Goal: Information Seeking & Learning: Check status

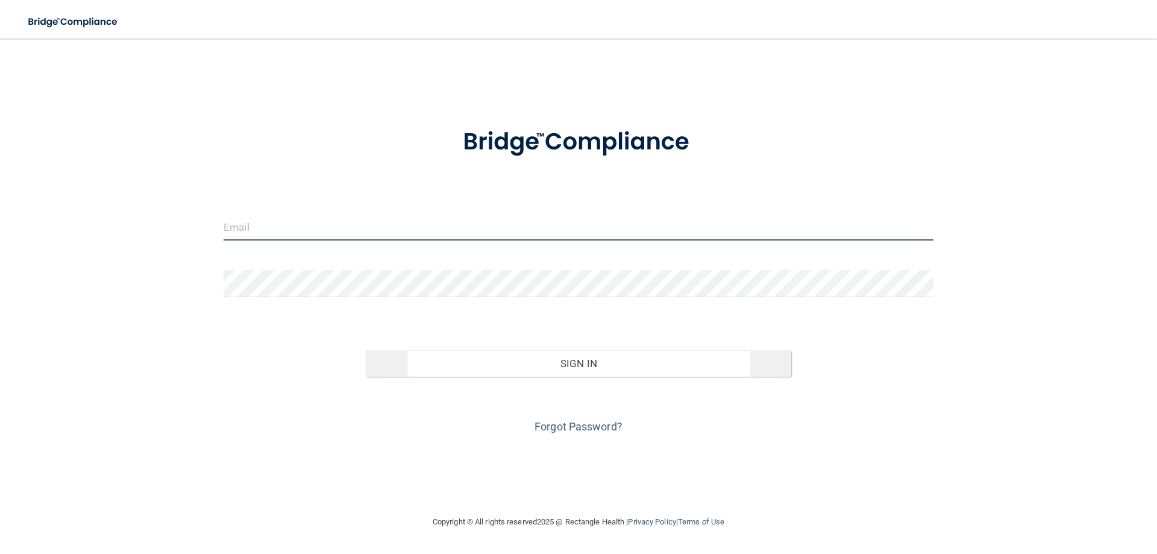
type input "[PERSON_NAME][EMAIL_ADDRESS][DOMAIN_NAME]"
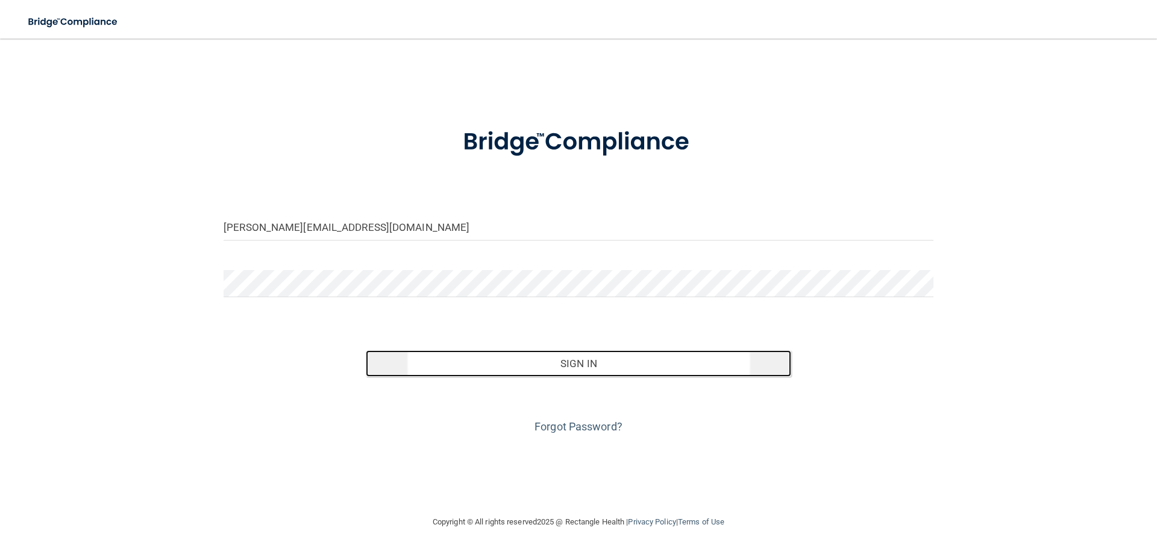
click at [568, 366] on button "Sign In" at bounding box center [579, 363] width 426 height 27
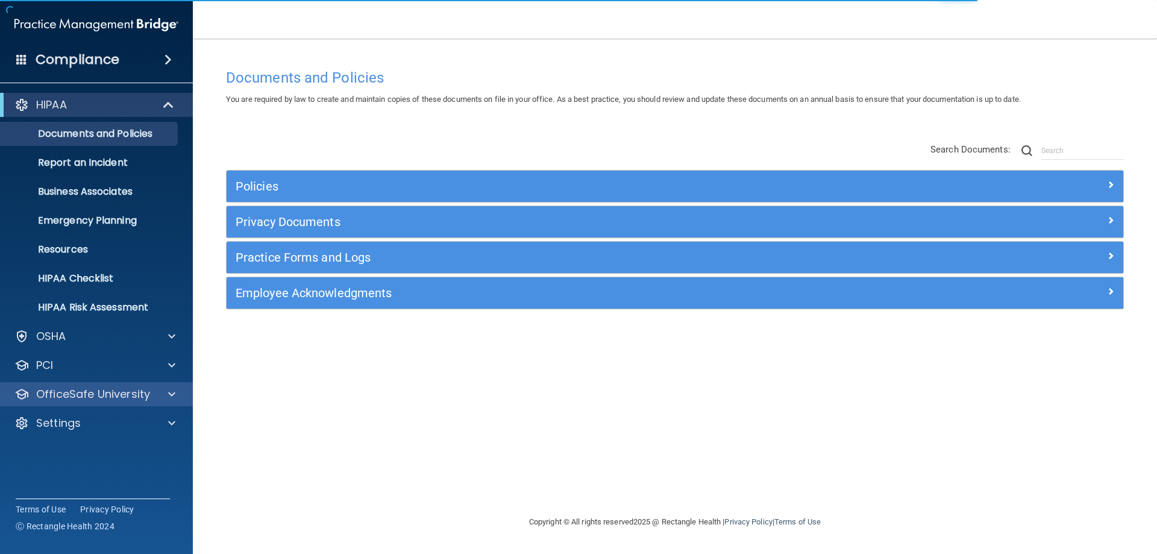
click at [163, 395] on div at bounding box center [170, 394] width 30 height 14
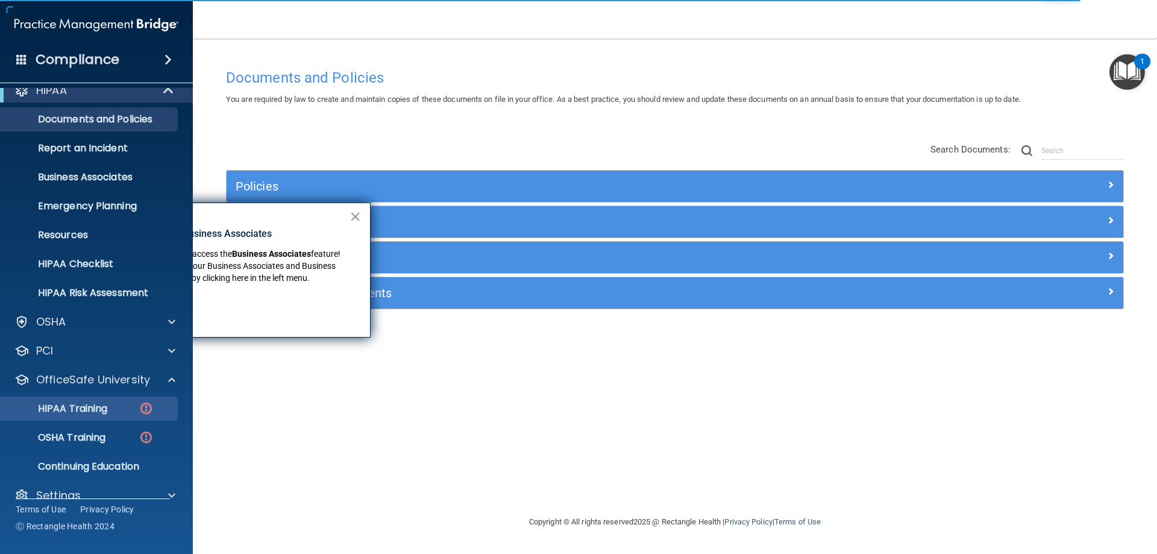
scroll to position [33, 0]
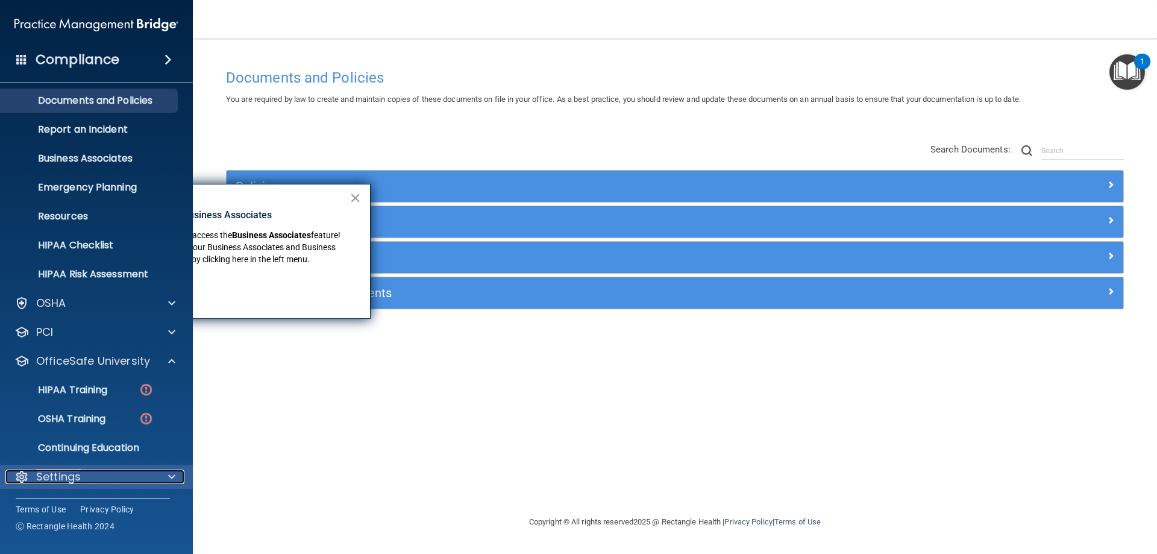
click at [93, 470] on div "Settings" at bounding box center [80, 477] width 150 height 14
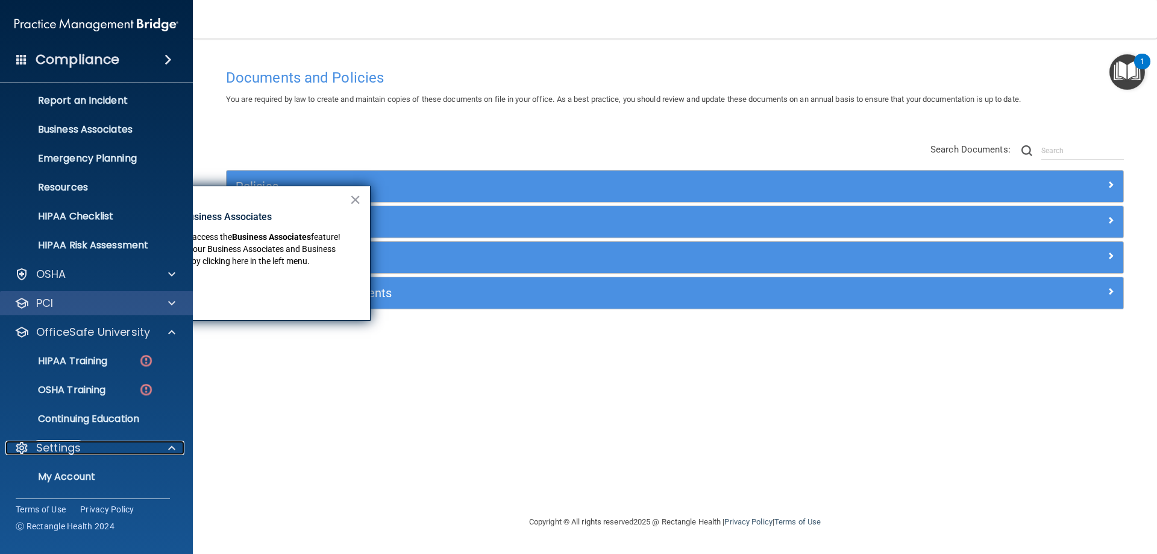
scroll to position [28, 0]
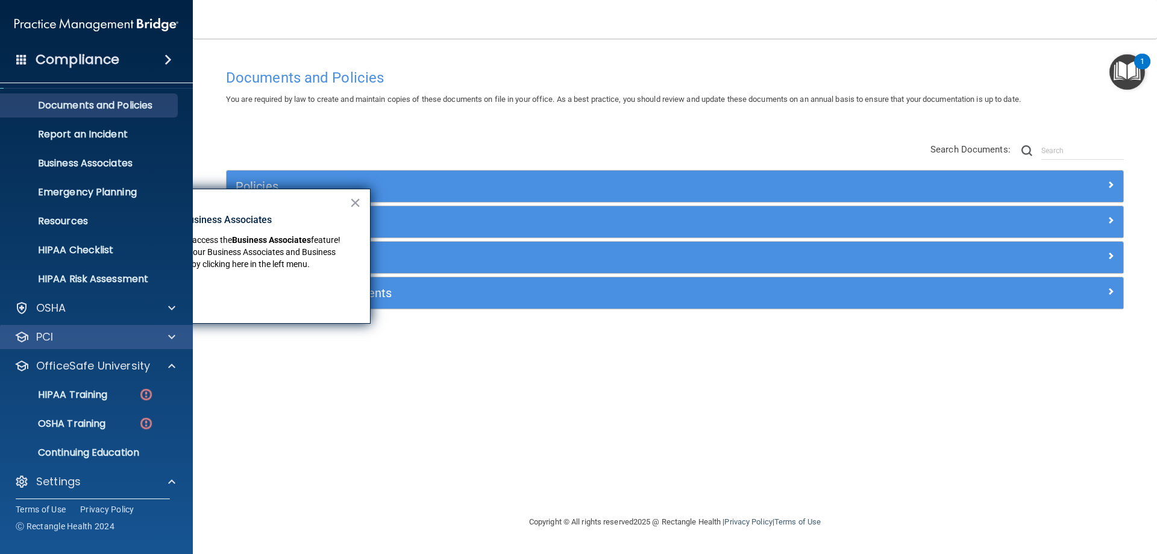
click at [99, 346] on div "PCI" at bounding box center [97, 337] width 194 height 24
click at [174, 337] on span at bounding box center [171, 337] width 7 height 14
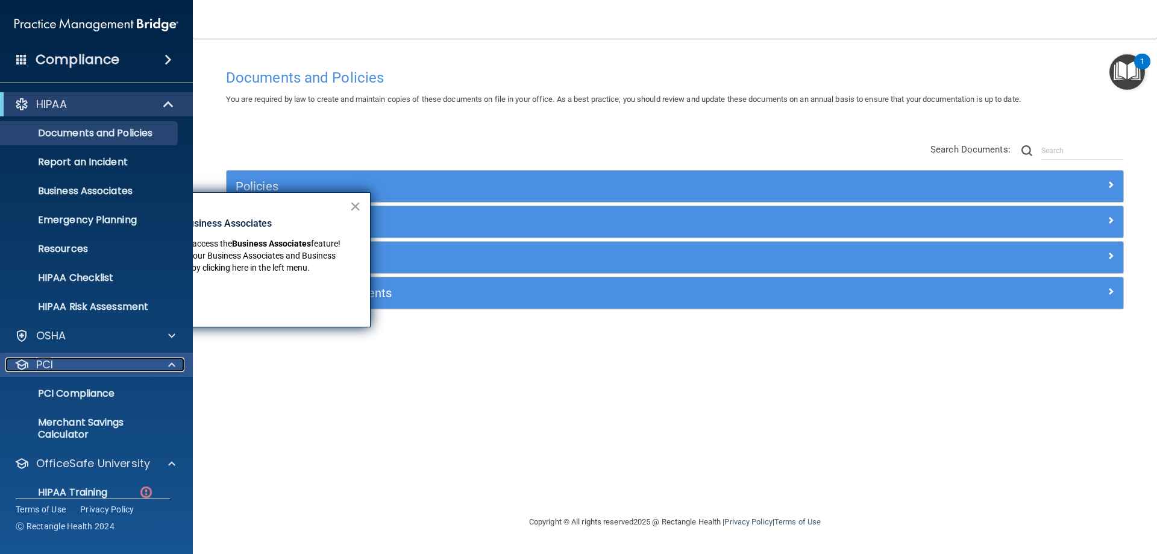
scroll to position [0, 0]
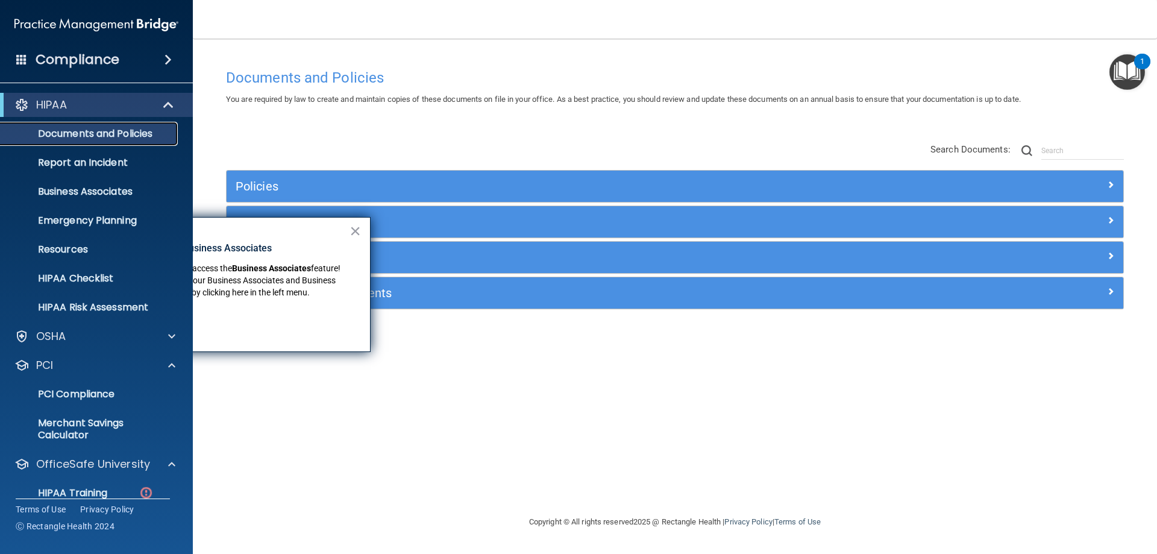
click at [105, 128] on p "Documents and Policies" at bounding box center [90, 134] width 165 height 12
click at [358, 235] on button "×" at bounding box center [355, 230] width 11 height 19
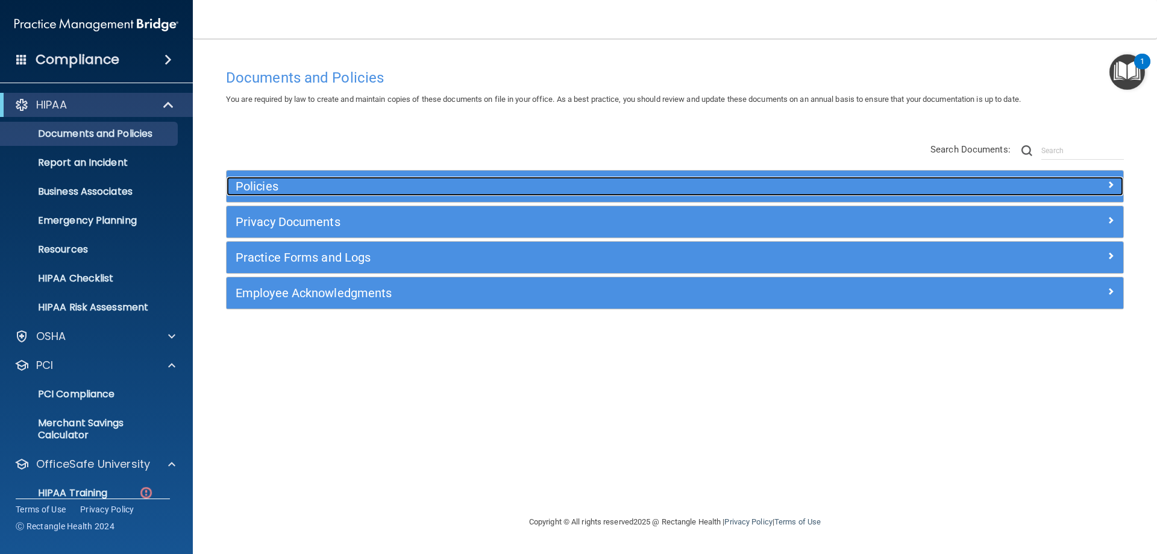
click at [289, 187] on h5 "Policies" at bounding box center [563, 186] width 655 height 13
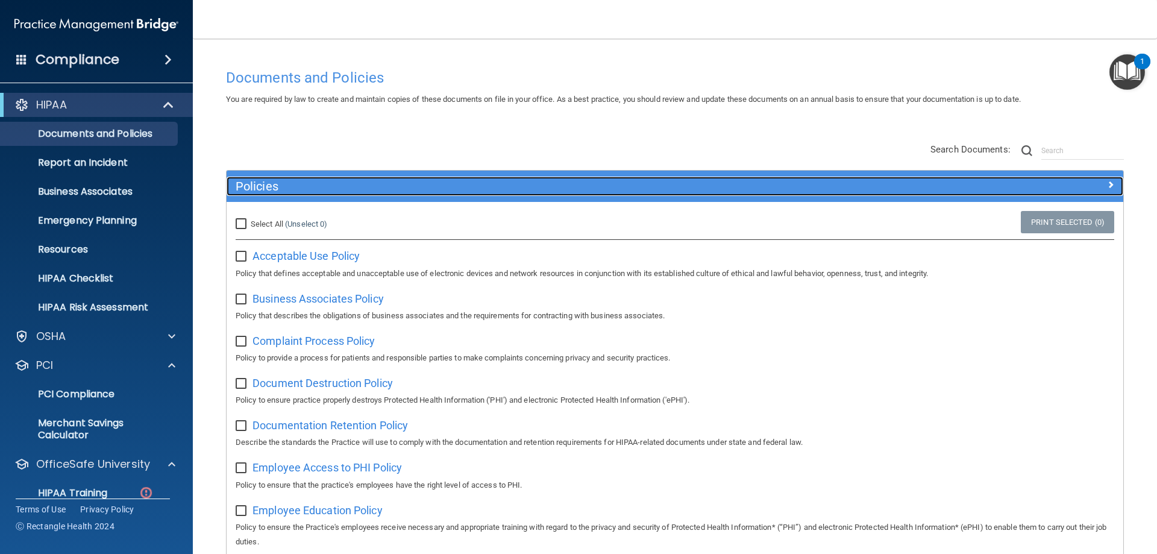
click at [289, 187] on h5 "Policies" at bounding box center [563, 186] width 655 height 13
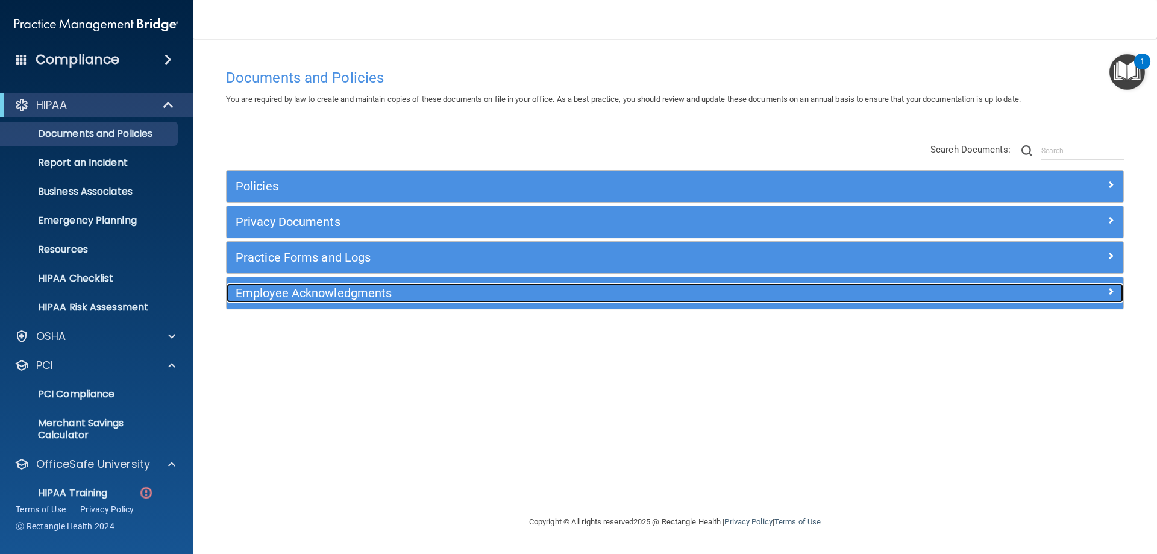
click at [336, 288] on h5 "Employee Acknowledgments" at bounding box center [563, 292] width 655 height 13
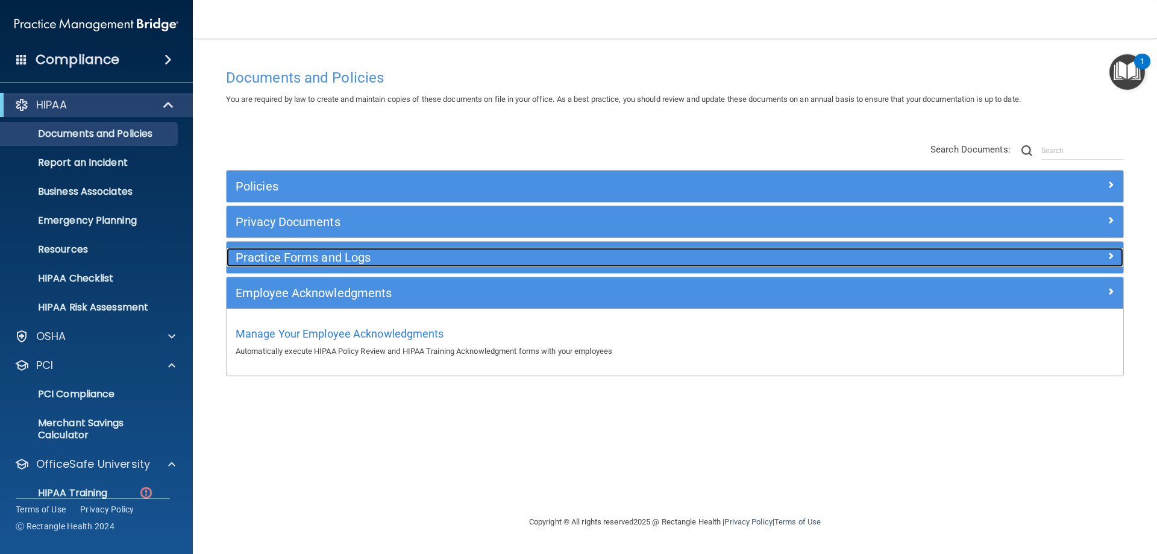
click at [344, 260] on h5 "Practice Forms and Logs" at bounding box center [563, 257] width 655 height 13
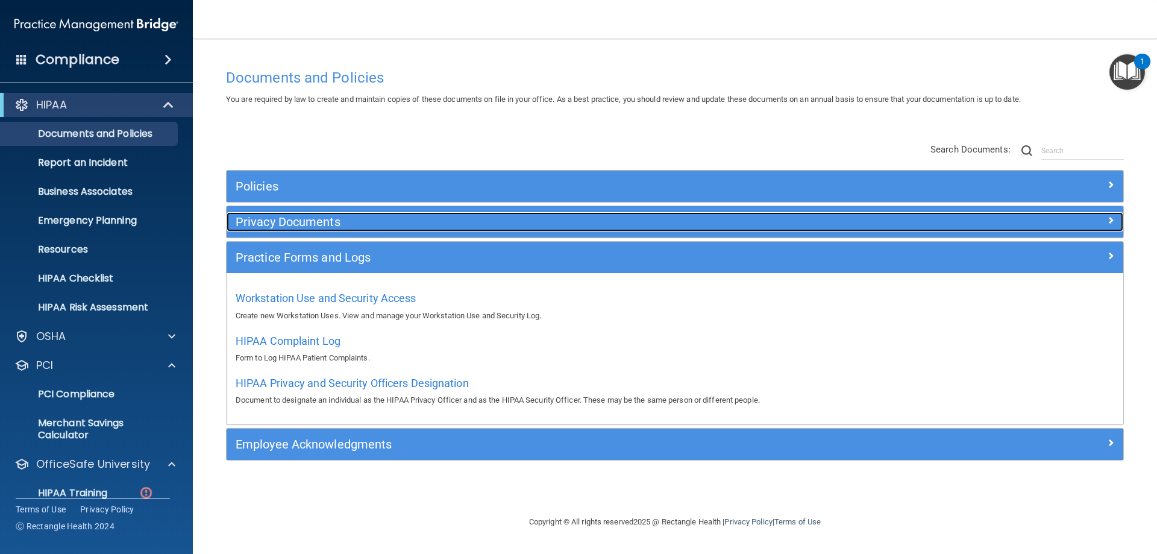
click at [341, 222] on h5 "Privacy Documents" at bounding box center [563, 221] width 655 height 13
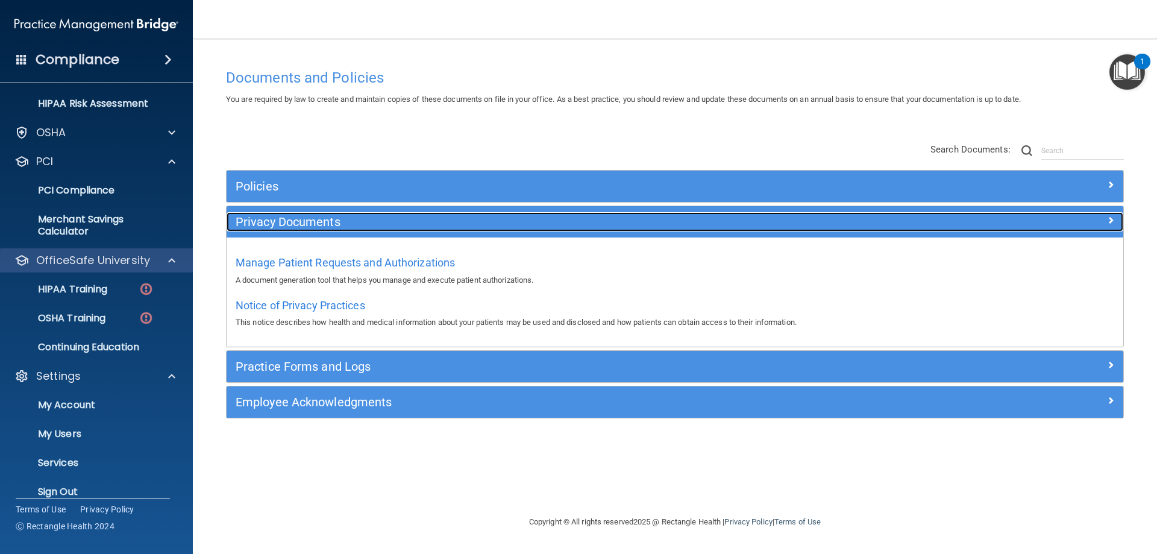
scroll to position [219, 0]
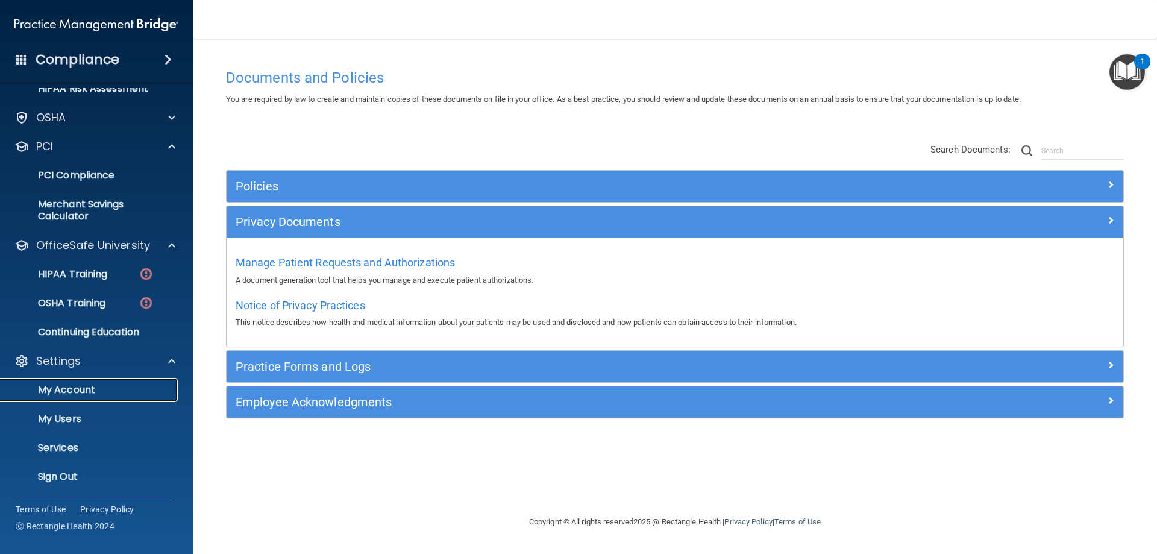
click at [84, 386] on p "My Account" at bounding box center [90, 390] width 165 height 12
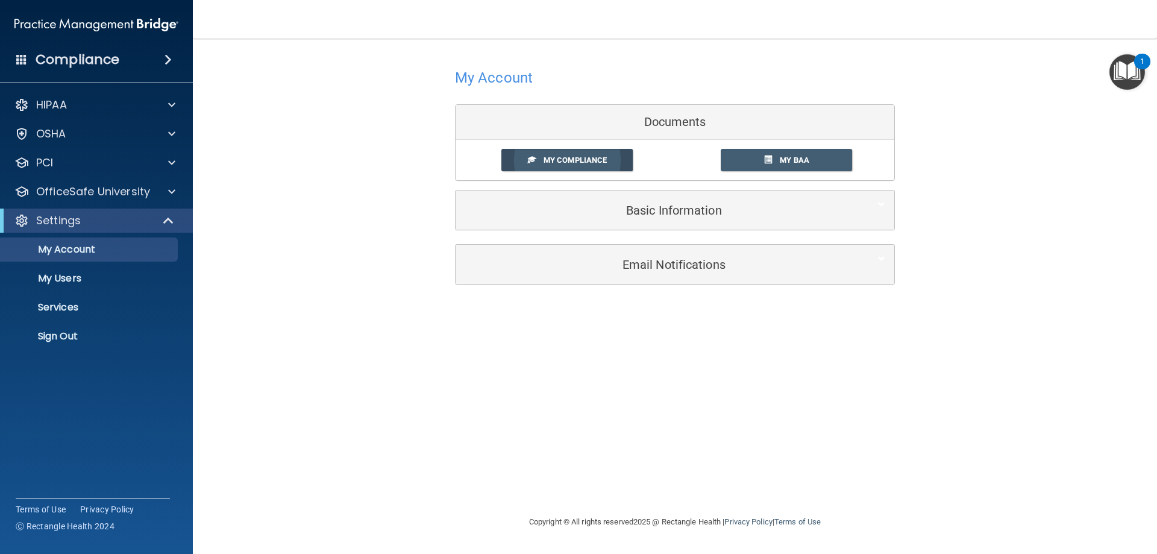
click at [619, 153] on link "My Compliance" at bounding box center [568, 160] width 132 height 22
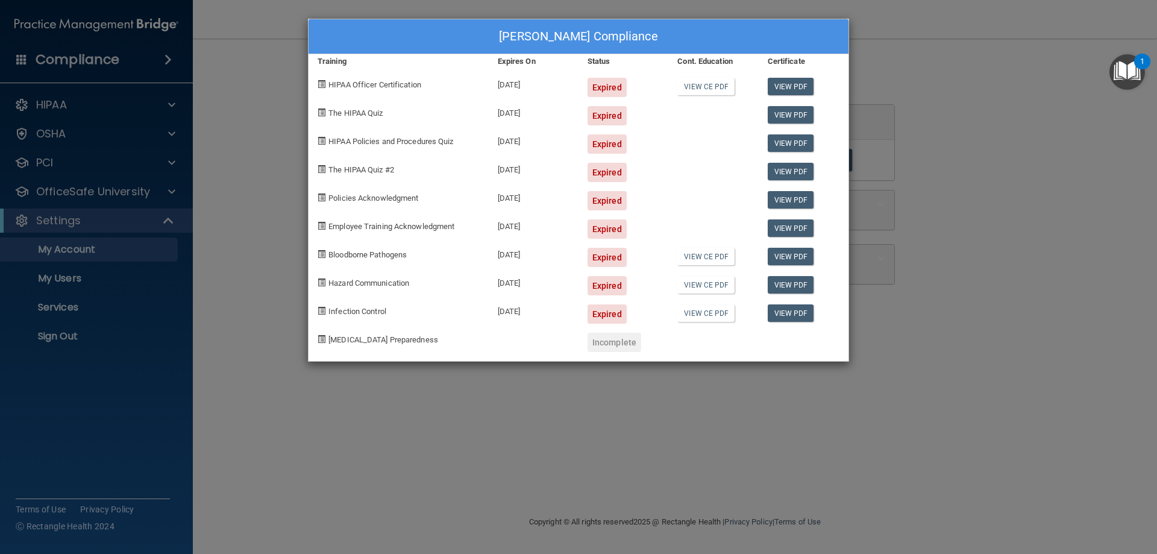
click at [1056, 46] on div "[PERSON_NAME] Compliance Training Expires On Status Cont. Education Certificate…" at bounding box center [578, 277] width 1157 height 554
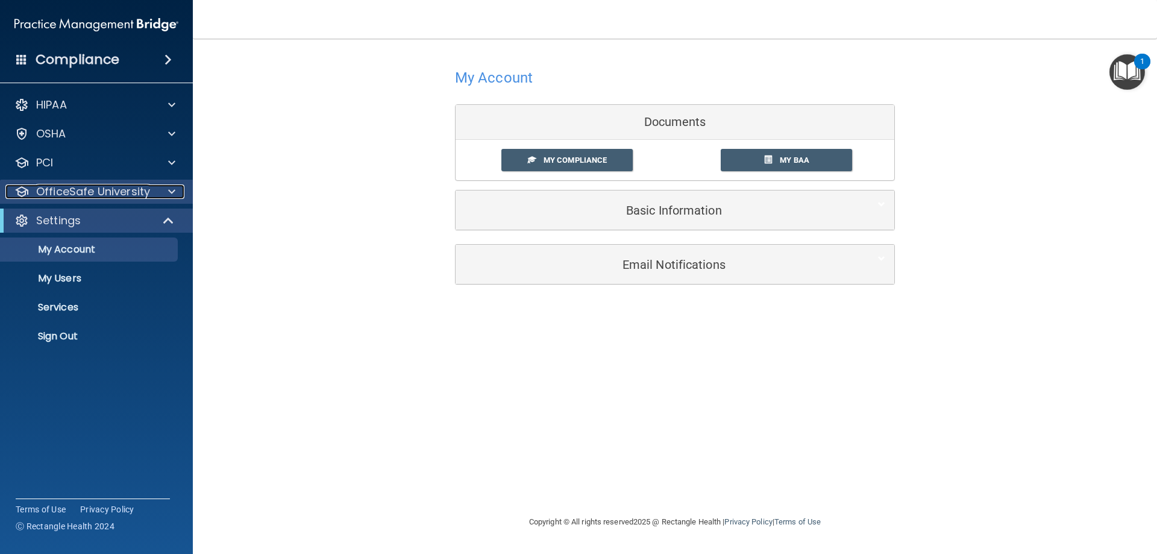
click at [150, 196] on div "OfficeSafe University" at bounding box center [80, 191] width 150 height 14
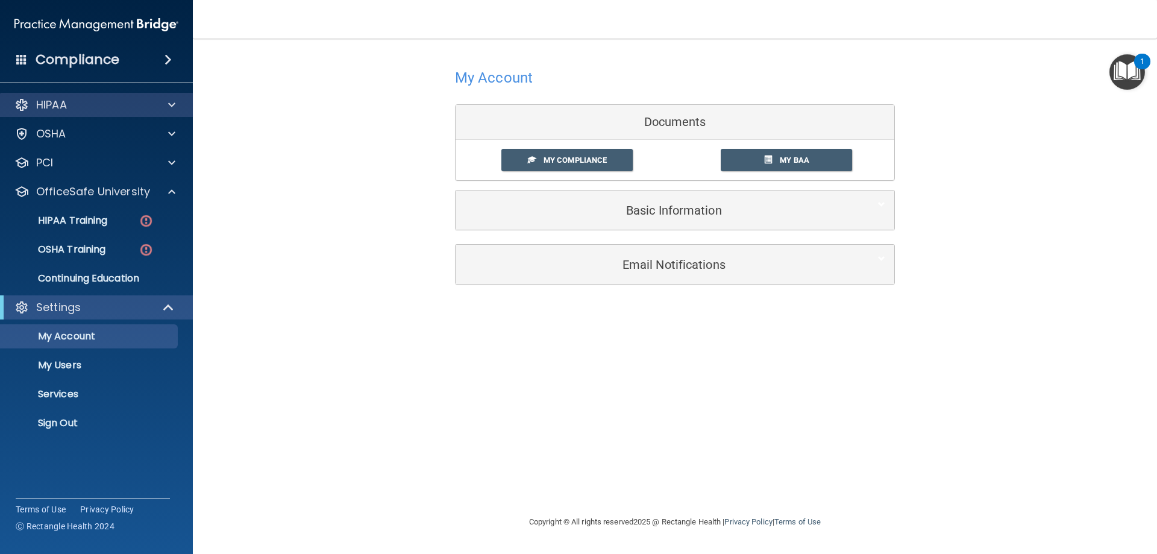
click at [175, 95] on div "HIPAA" at bounding box center [97, 105] width 194 height 24
click at [171, 105] on span at bounding box center [171, 105] width 7 height 14
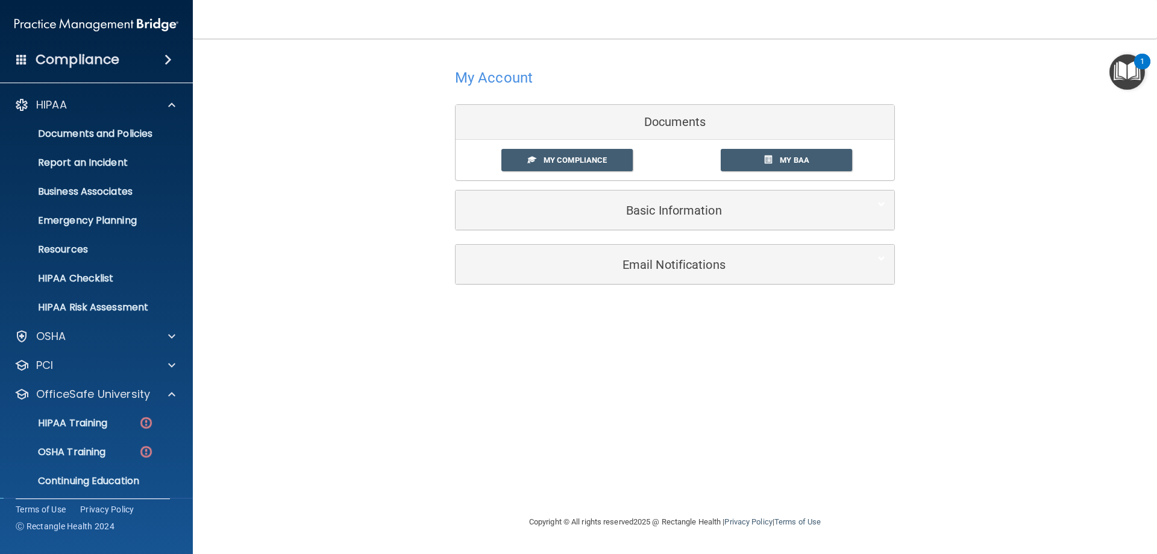
click at [1116, 68] on img "Open Resource Center, 1 new notification" at bounding box center [1128, 72] width 36 height 36
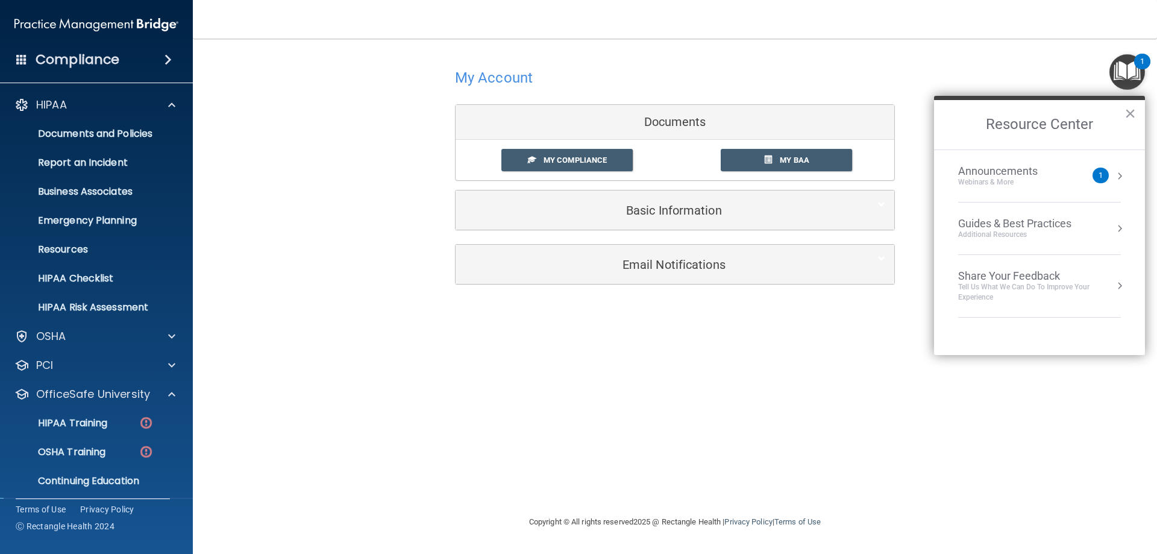
click at [1121, 65] on img "Open Resource Center, 1 new notification" at bounding box center [1128, 72] width 36 height 36
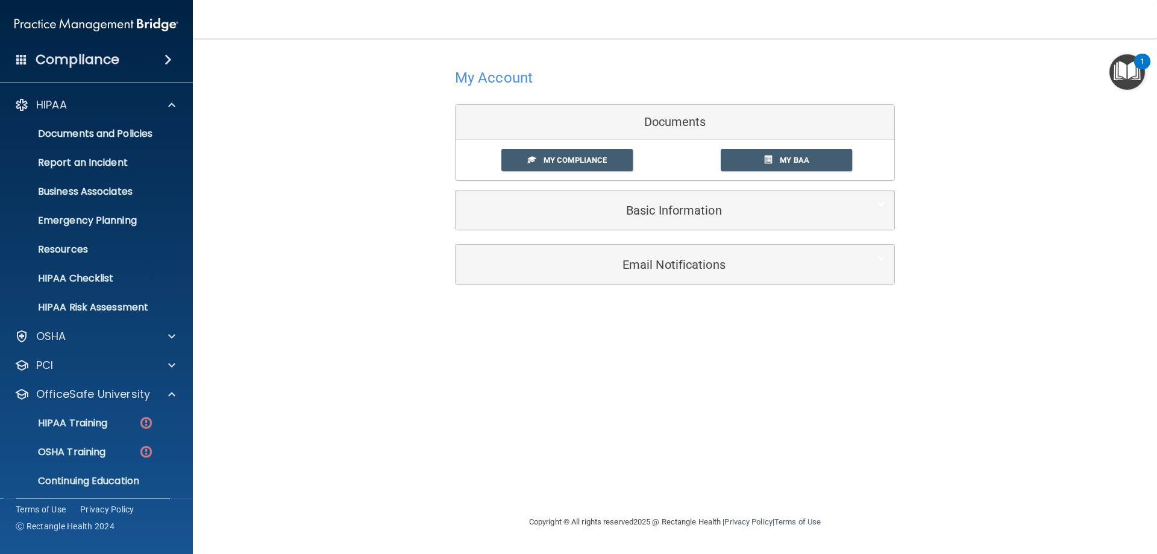
click at [966, 58] on div "My Account Documents My Compliance My Compliance My BAA Basic Information Full …" at bounding box center [675, 175] width 916 height 248
click at [80, 63] on h4 "Compliance" at bounding box center [78, 59] width 84 height 17
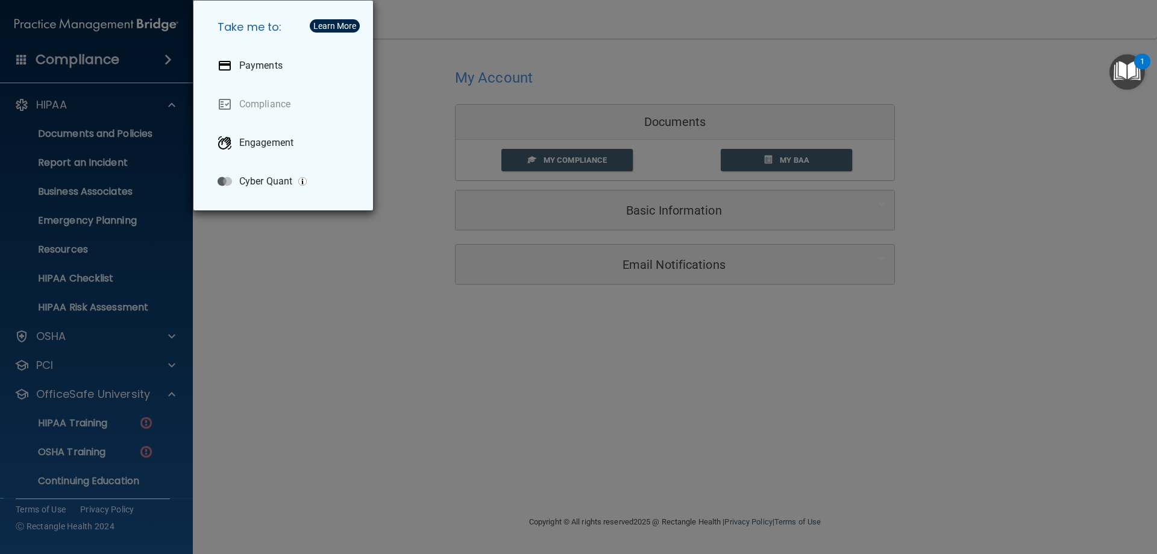
click at [312, 251] on div "Take me to: Payments Compliance Engagement Cyber Quant" at bounding box center [578, 277] width 1157 height 554
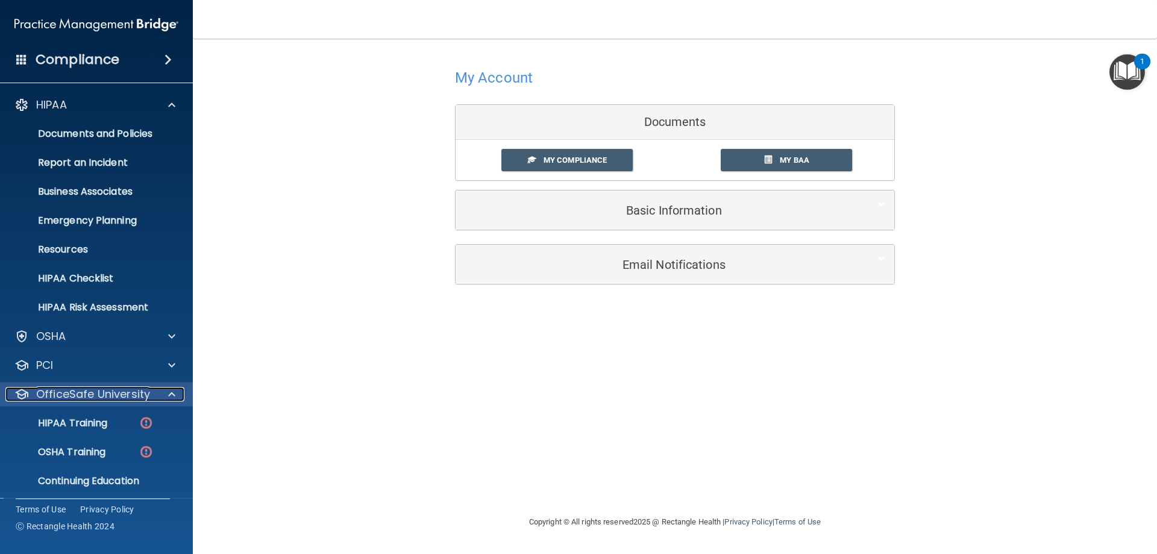
click at [148, 392] on p "OfficeSafe University" at bounding box center [93, 394] width 114 height 14
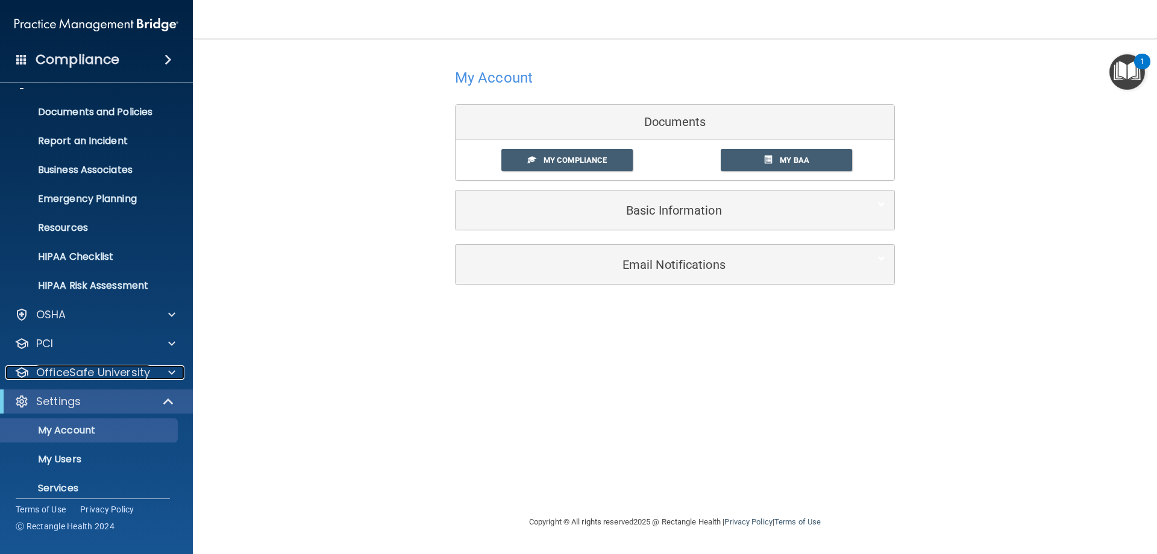
scroll to position [62, 0]
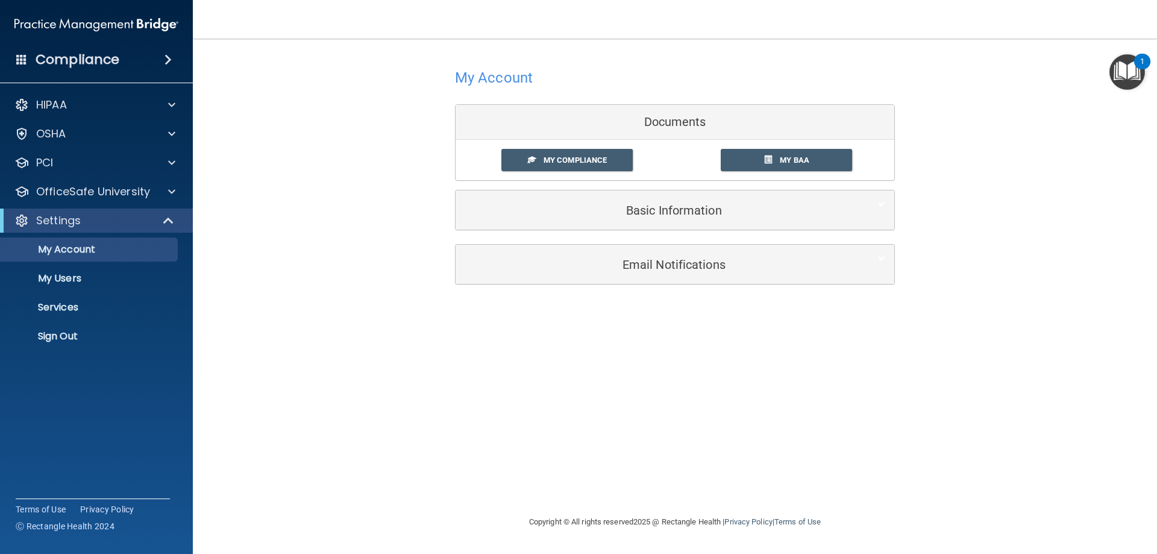
click at [1139, 66] on div "1" at bounding box center [1143, 62] width 16 height 16
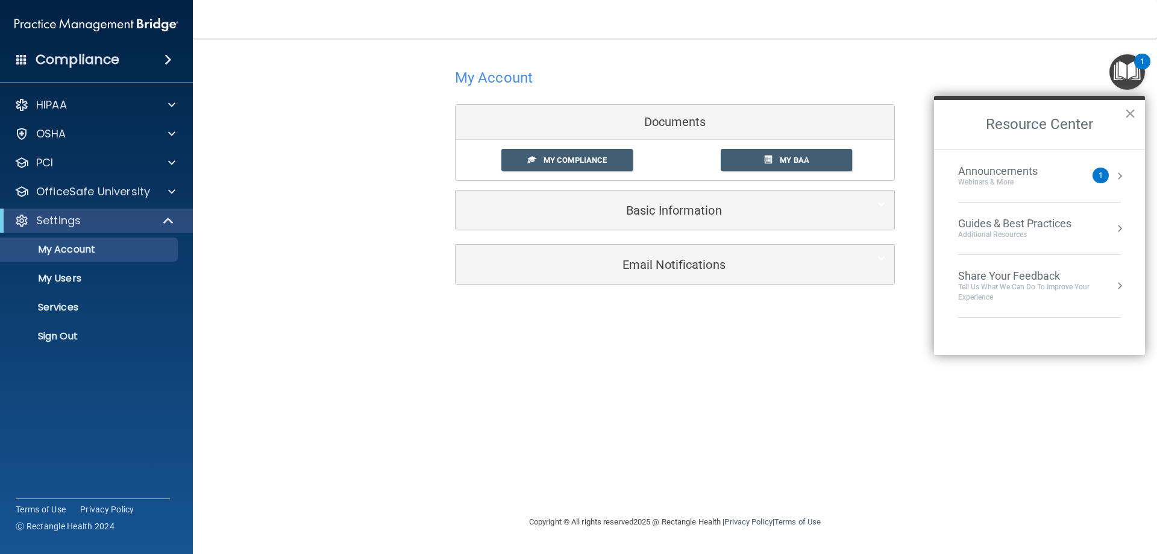
click at [1139, 66] on div "1" at bounding box center [1143, 62] width 16 height 16
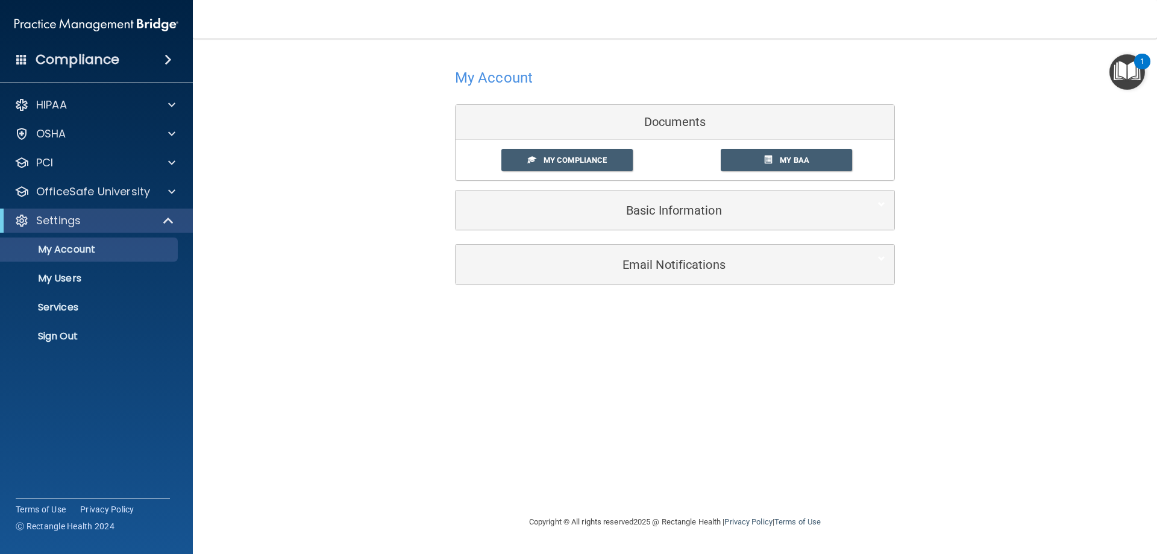
click at [82, 60] on h4 "Compliance" at bounding box center [78, 59] width 84 height 17
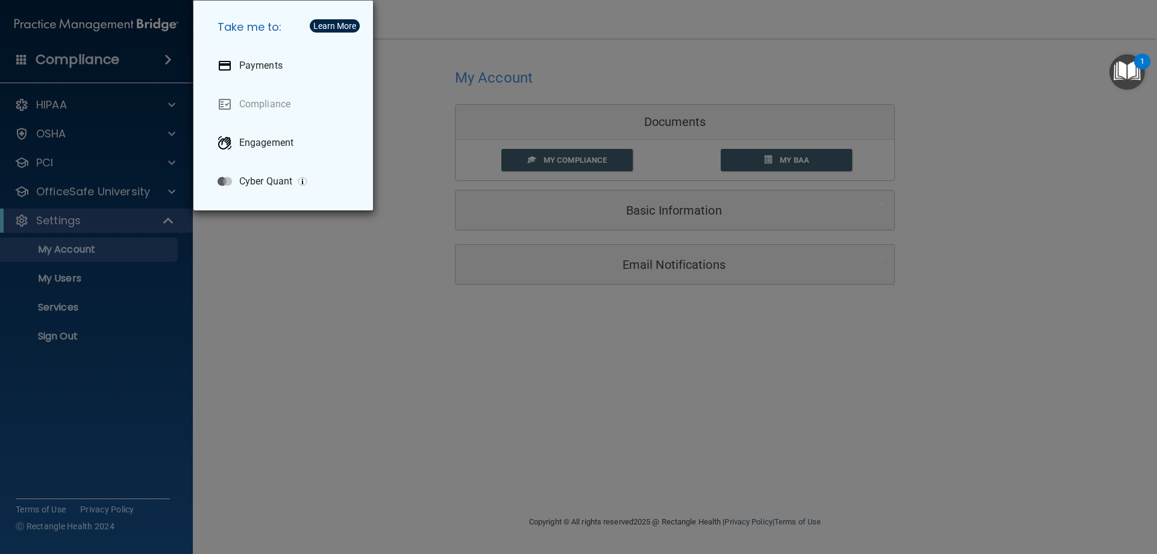
click at [83, 61] on div "Take me to: Payments Compliance Engagement Cyber Quant" at bounding box center [578, 277] width 1157 height 554
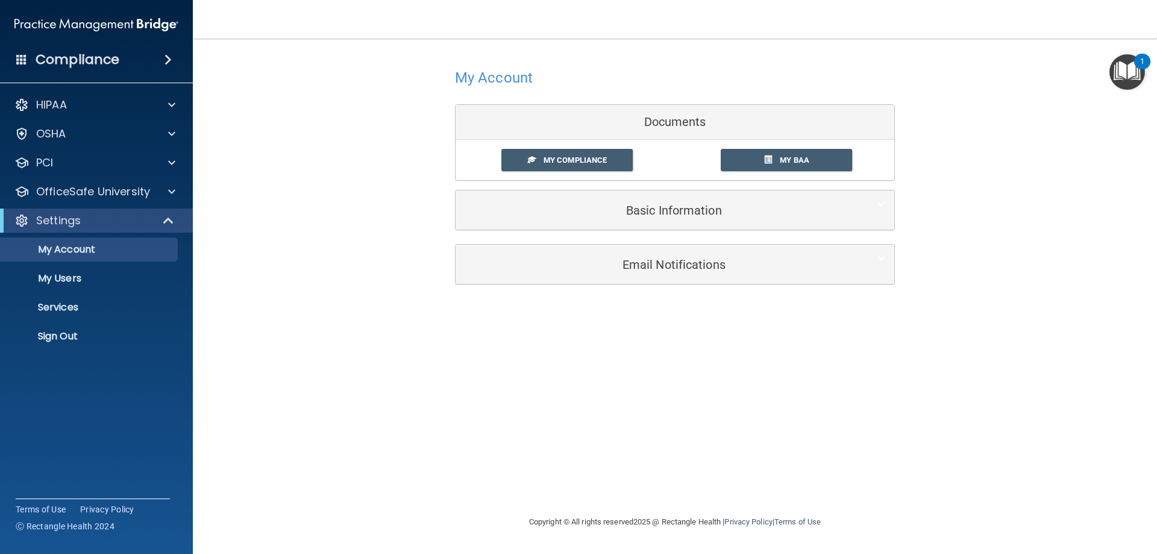
click at [330, 262] on div "My Account Documents My Compliance My Compliance My BAA Basic Information Full …" at bounding box center [675, 175] width 916 height 248
click at [315, 341] on div "My Account Documents My Compliance My Compliance My BAA Basic Information Full …" at bounding box center [675, 277] width 916 height 452
